Goal: Transaction & Acquisition: Purchase product/service

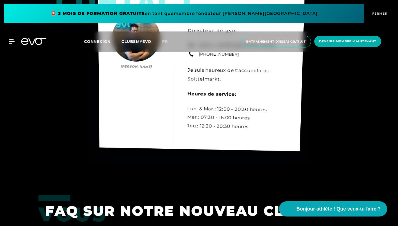
scroll to position [1981, 0]
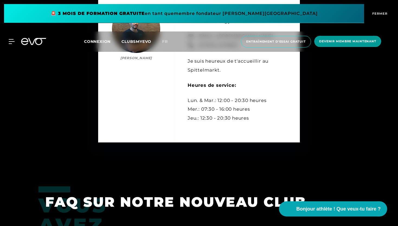
click at [343, 42] on span "DEVENIR MEMBRE MAINTENANT" at bounding box center [347, 41] width 57 height 5
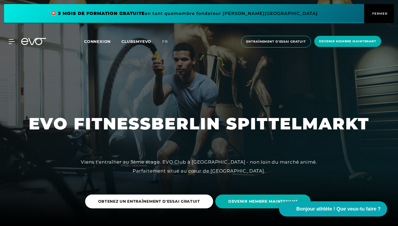
click at [7, 38] on div "CONNEXION MYEVO À PROPOS DE EVO ADHÉSIONS ENTRAÎNEMENT D'ESSAI PASSE JOURNALIER…" at bounding box center [198, 41] width 395 height 20
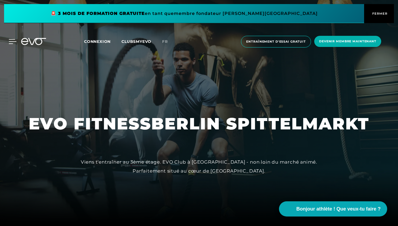
click at [9, 40] on icon at bounding box center [13, 41] width 8 height 5
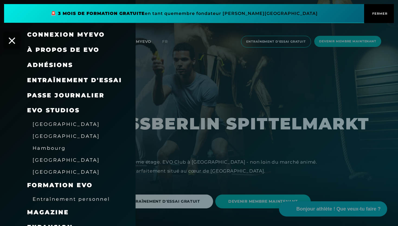
click at [18, 43] on div "À PROPOS DE EVO" at bounding box center [67, 49] width 135 height 15
click at [50, 64] on span "ADHÉSIONS" at bounding box center [50, 64] width 46 height 7
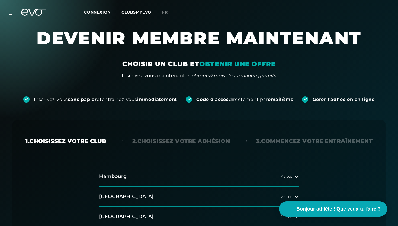
click at [17, 13] on div "CONNEXION MYEVO À PROPOS DE EVO ADHÉSIONS ENTRAÎNEMENT D'ESSAI PASSE JOURNALIER…" at bounding box center [8, 12] width 19 height 5
click at [13, 13] on icon at bounding box center [13, 12] width 8 height 5
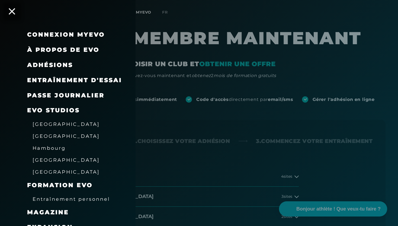
click at [43, 48] on span "À PROPOS DE EVO" at bounding box center [63, 49] width 72 height 7
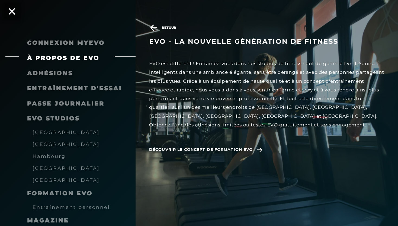
scroll to position [184, 0]
click at [55, 107] on link "PASSE JOURNALIER" at bounding box center [65, 103] width 77 height 7
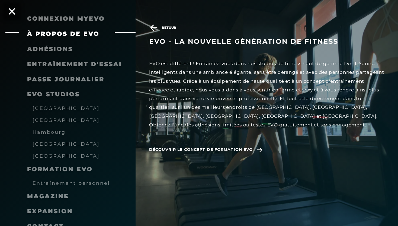
scroll to position [31, 0]
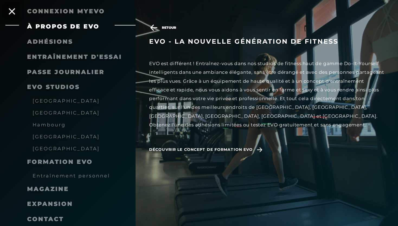
click at [44, 115] on span "[GEOGRAPHIC_DATA]" at bounding box center [66, 113] width 67 height 6
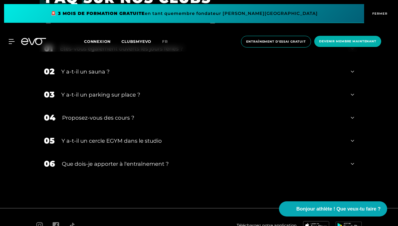
scroll to position [1832, 0]
